Goal: Navigation & Orientation: Find specific page/section

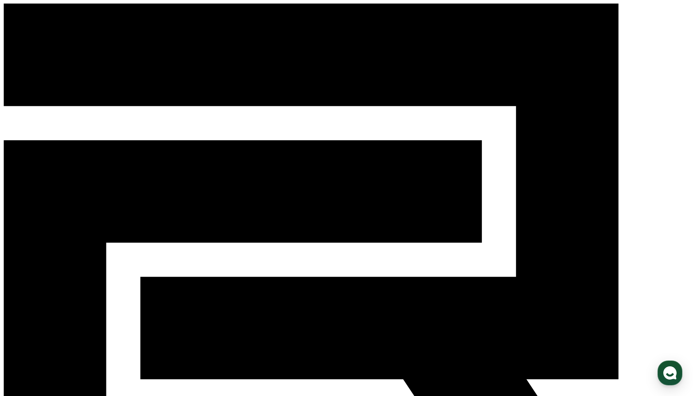
drag, startPoint x: 126, startPoint y: 13, endPoint x: 59, endPoint y: 10, distance: 67.9
click at [59, 10] on div "CReward" at bounding box center [347, 279] width 686 height 551
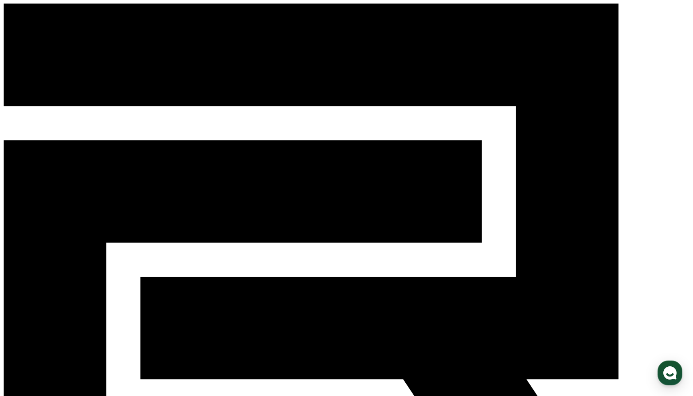
copy span "CReward"
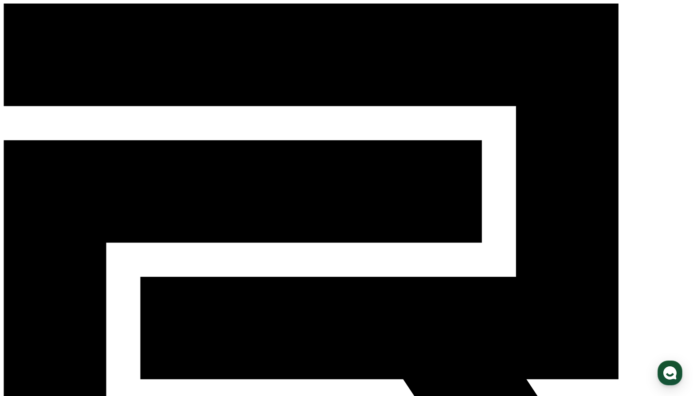
click at [304, 21] on div "CReward" at bounding box center [347, 279] width 686 height 551
